Goal: Task Accomplishment & Management: Use online tool/utility

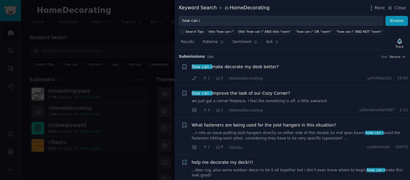
click at [108, 32] on div at bounding box center [205, 90] width 410 height 180
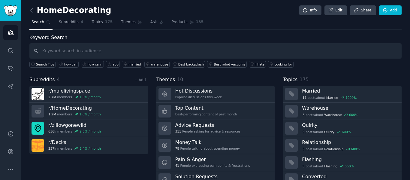
click at [46, 22] on icon at bounding box center [48, 22] width 4 height 4
click at [10, 32] on icon "Sidebar" at bounding box center [10, 33] width 5 height 4
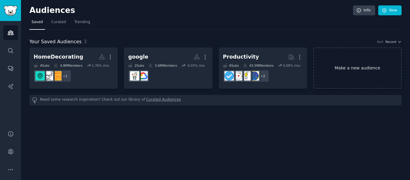
click at [330, 65] on link "Make a new audience" at bounding box center [358, 67] width 88 height 41
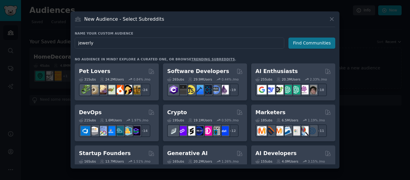
type input "jewerly"
click at [317, 41] on button "Find Communities" at bounding box center [312, 43] width 47 height 11
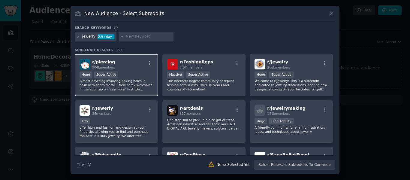
click at [136, 65] on div "r/ piercing 904k members" at bounding box center [117, 64] width 74 height 11
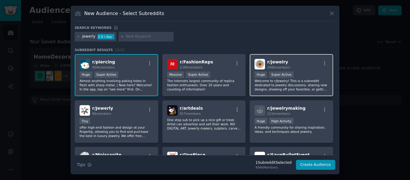
click at [302, 67] on div "r/ jewelry 266k members" at bounding box center [292, 64] width 74 height 11
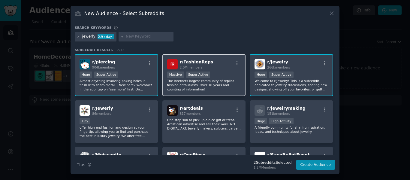
click at [221, 65] on div "r/ FashionReps 2.0M members" at bounding box center [204, 64] width 74 height 11
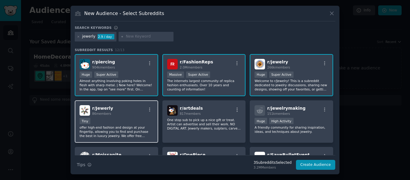
click at [137, 115] on div "r/ Jewerly 86 members" at bounding box center [117, 110] width 74 height 11
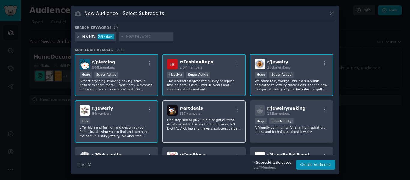
click at [227, 111] on div "r/ artdeals 817 members" at bounding box center [204, 110] width 74 height 11
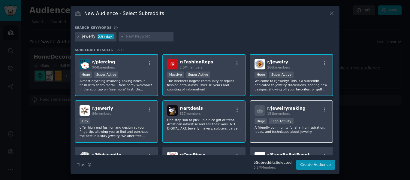
click at [305, 109] on div "r/ jewelrymaking 151k members" at bounding box center [292, 110] width 74 height 11
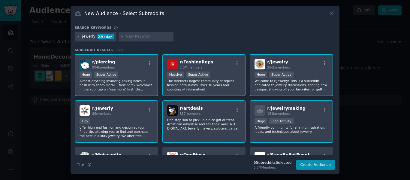
click at [215, 111] on div "r/ artdeals 817 members" at bounding box center [204, 110] width 74 height 11
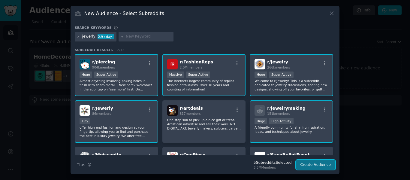
click at [317, 165] on button "Create Audience" at bounding box center [316, 165] width 40 height 10
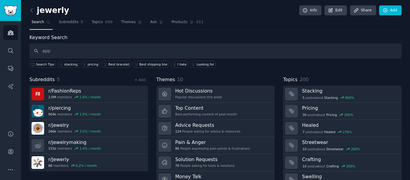
type input "app"
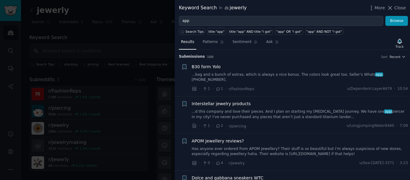
click at [267, 74] on link "...bag and a bunch of extras, which is always a nice bonus. The colors look gre…" at bounding box center [300, 77] width 217 height 11
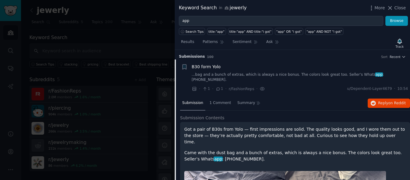
scroll to position [10, 0]
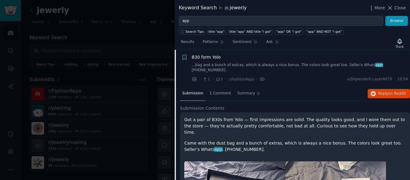
click at [270, 67] on link "...bag and a bunch of extras, which is always a nice bonus. The colors look gre…" at bounding box center [300, 67] width 217 height 11
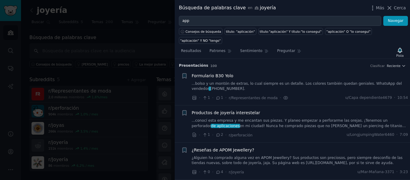
click at [247, 81] on link "...bolso y un montón de extras, lo cual siempre es un detalle. Los colores tamb…" at bounding box center [300, 86] width 217 height 11
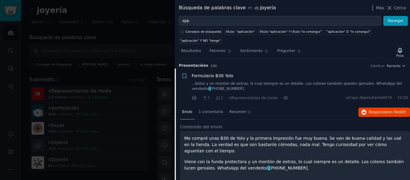
click at [276, 73] on div "Formulario B30 Yolo ...bolso y un montón de extras, lo cual siempre es un detal…" at bounding box center [300, 82] width 217 height 19
click at [258, 81] on link "...bolso y un montón de extras, lo cual siempre es un detalle. Los colores tamb…" at bounding box center [300, 86] width 217 height 11
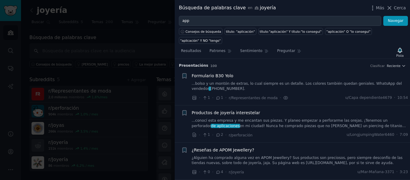
scroll to position [10, 0]
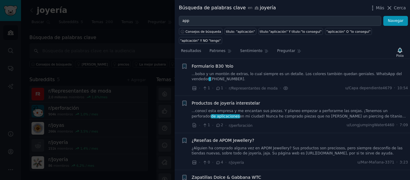
click at [275, 114] on font "en mi ciudad! Nunca he comprado piezas que no [PERSON_NAME] un piercing de tita…" at bounding box center [299, 119] width 214 height 10
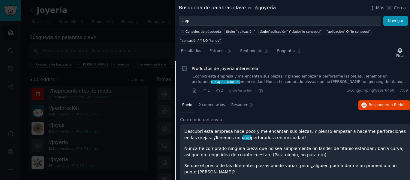
scroll to position [47, 0]
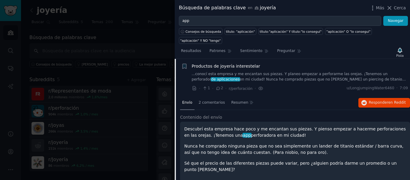
click at [276, 63] on div "Productos de joyería interestelar" at bounding box center [300, 66] width 217 height 6
click at [252, 63] on div "Productos de joyería interestelar ...conocí esta empresa y me encantan sus piez…" at bounding box center [300, 72] width 217 height 19
click at [246, 64] on font "Productos de joyería interestelar" at bounding box center [226, 66] width 68 height 5
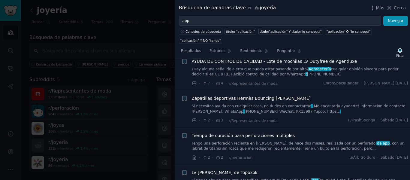
scroll to position [347, 0]
